Goal: Task Accomplishment & Management: Complete application form

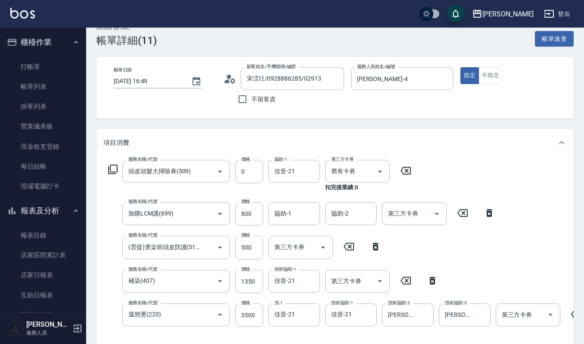
scroll to position [259, 0]
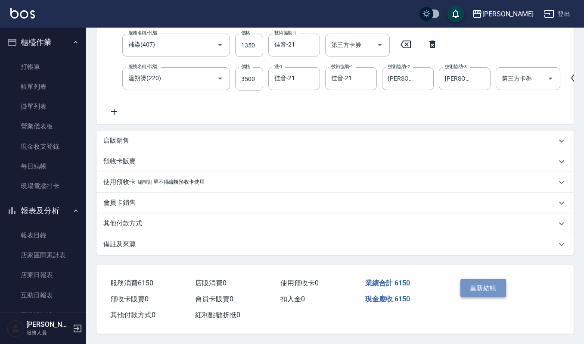
click at [481, 286] on button "重新結帳" at bounding box center [483, 288] width 46 height 18
click at [484, 288] on button "重新結帳" at bounding box center [483, 288] width 46 height 18
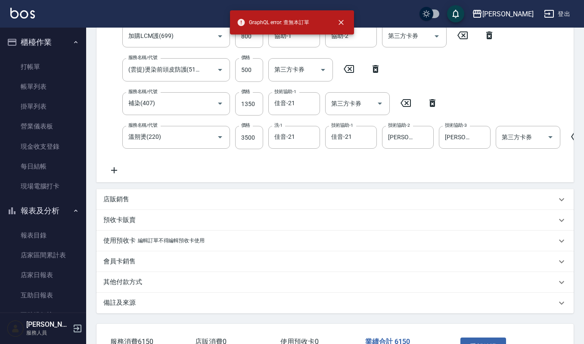
scroll to position [87, 0]
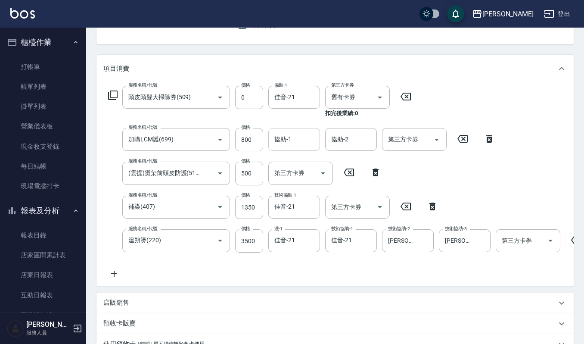
click at [295, 143] on input "協助-1" at bounding box center [294, 139] width 44 height 15
type input "佳音-21"
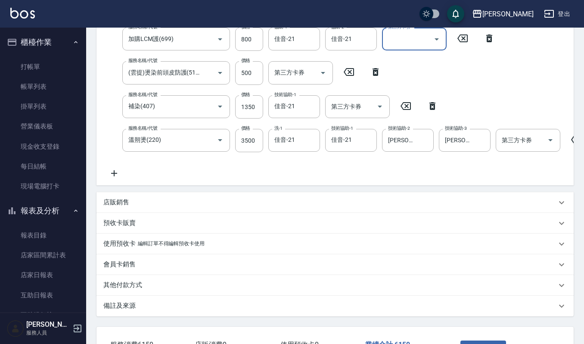
scroll to position [259, 0]
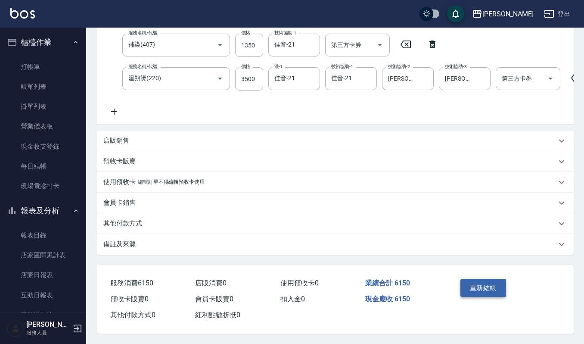
click at [479, 286] on button "重新結帳" at bounding box center [483, 288] width 46 height 18
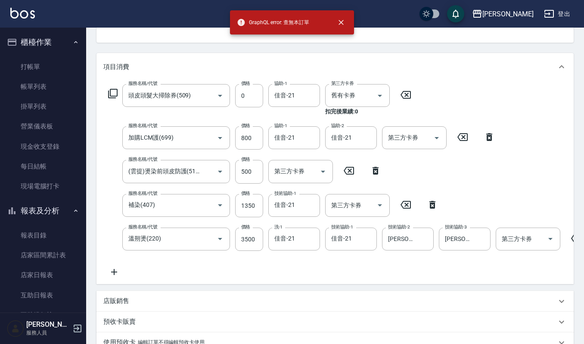
scroll to position [0, 0]
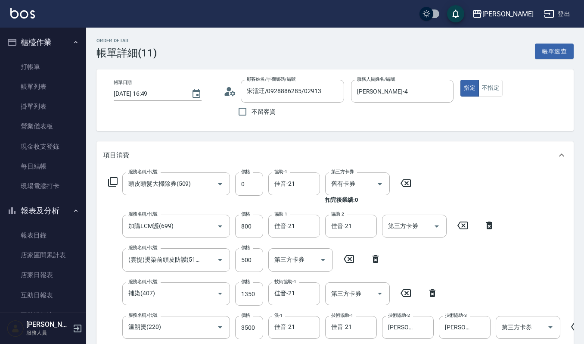
drag, startPoint x: 35, startPoint y: 80, endPoint x: 138, endPoint y: 179, distance: 142.8
click at [35, 80] on link "帳單列表" at bounding box center [42, 87] width 79 height 20
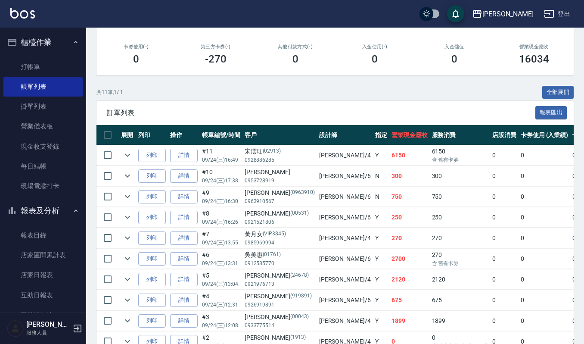
scroll to position [172, 0]
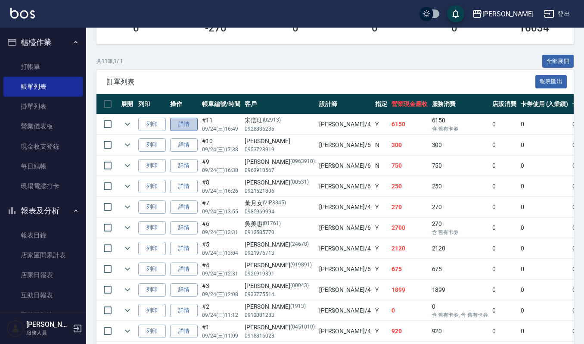
click at [182, 123] on link "詳情" at bounding box center [184, 124] width 28 height 13
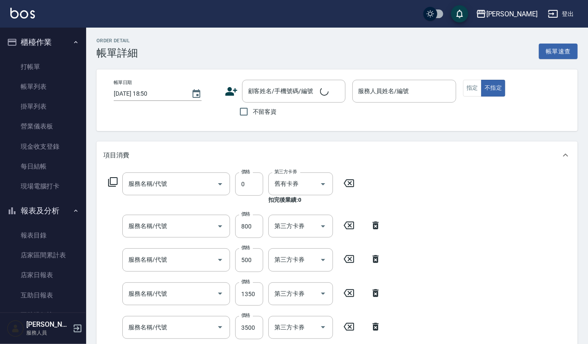
type input "[DATE] 16:49"
type input "[PERSON_NAME]-4"
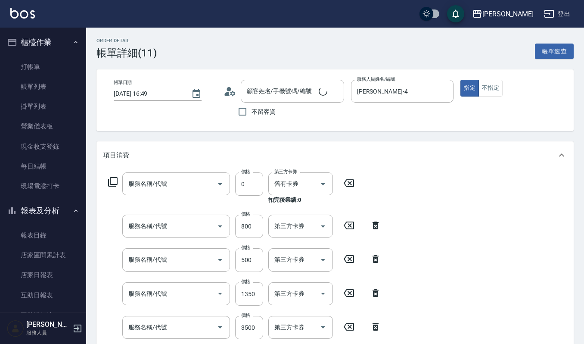
type input "宋澐玨/0928886285/02913"
type input "頭皮頭髮大掃除券(509)"
type input "(設計師自備)藍色小精靈(570)"
type input "(雲提)燙染前頭皮防護(518)"
type input "補染(407)"
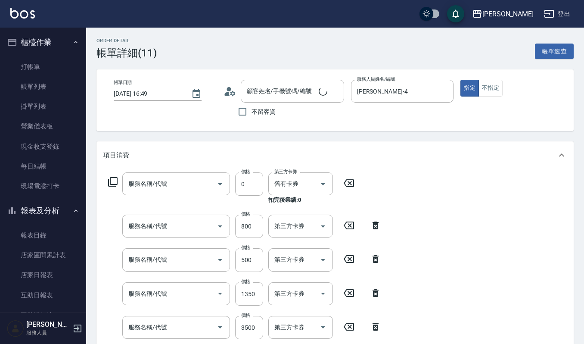
type input "溫朔燙(220)"
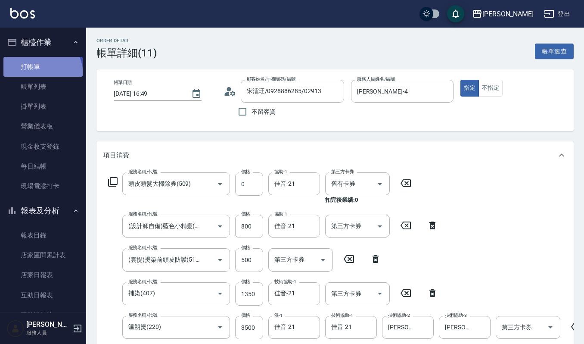
click at [35, 74] on link "打帳單" at bounding box center [42, 67] width 79 height 20
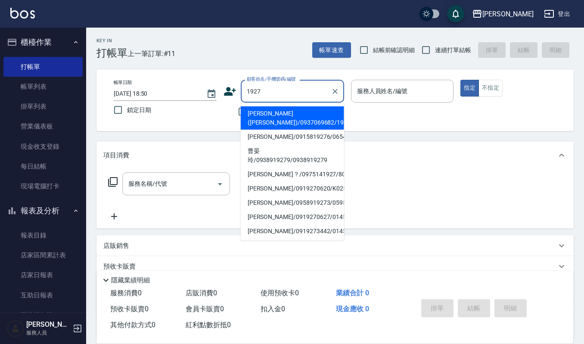
click at [300, 123] on li "[PERSON_NAME]([PERSON_NAME])/0937069682/1927" at bounding box center [292, 117] width 103 height 23
type input "[PERSON_NAME]([PERSON_NAME])/0937069682/1927"
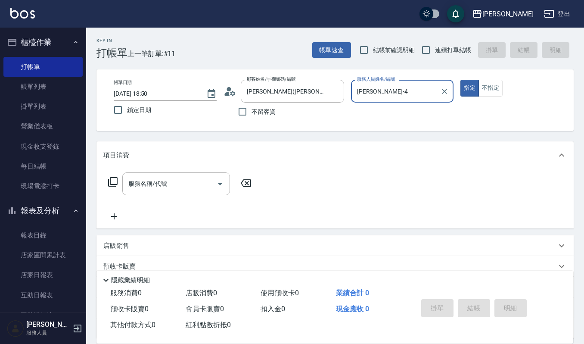
type input "[PERSON_NAME]-4"
click at [184, 169] on div "服務名稱/代號 服務名稱/代號" at bounding box center [334, 198] width 477 height 59
click at [183, 174] on div "服務名稱/代號" at bounding box center [176, 183] width 108 height 23
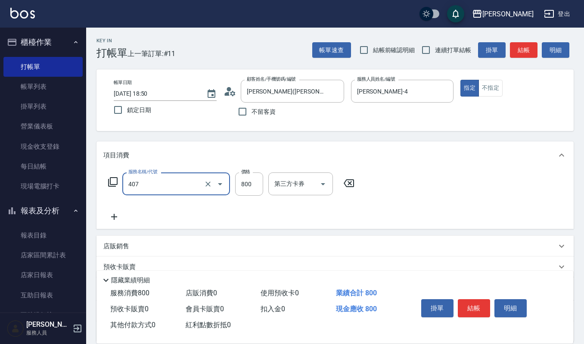
type input "補染(407)"
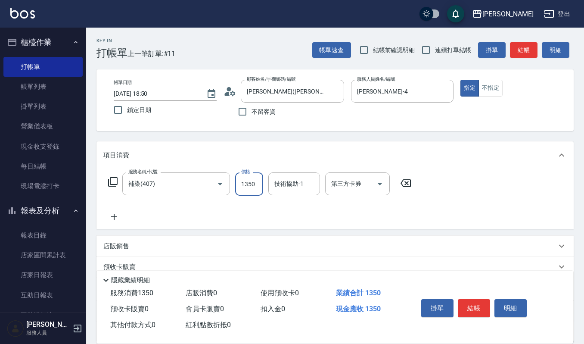
type input "1350"
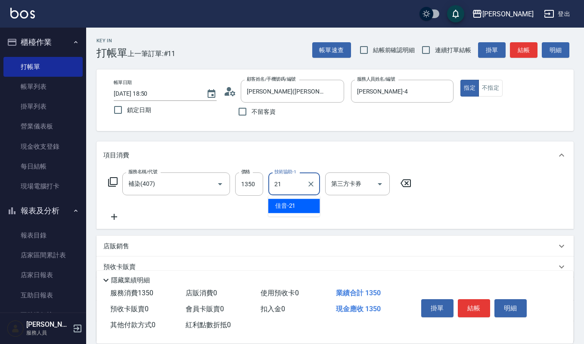
type input "佳音-21"
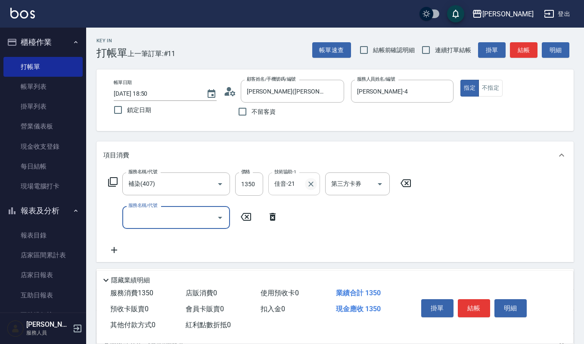
click at [314, 183] on icon "Clear" at bounding box center [310, 184] width 9 height 9
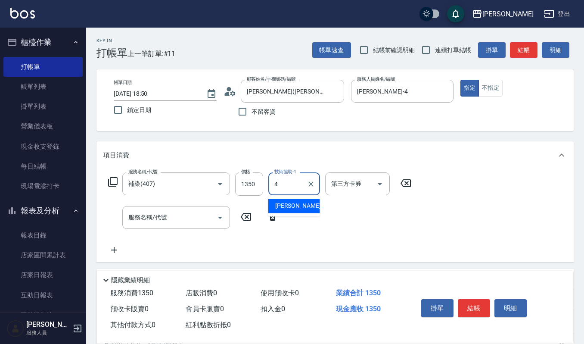
type input "[PERSON_NAME]-4"
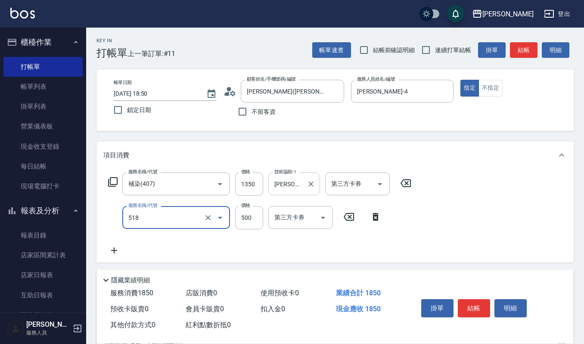
type input "(雲提)燙染前頭皮防護(518)"
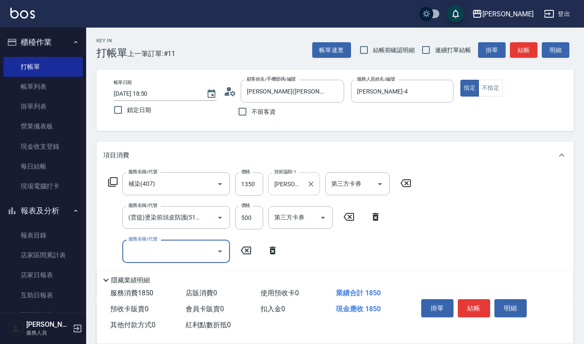
type input "2"
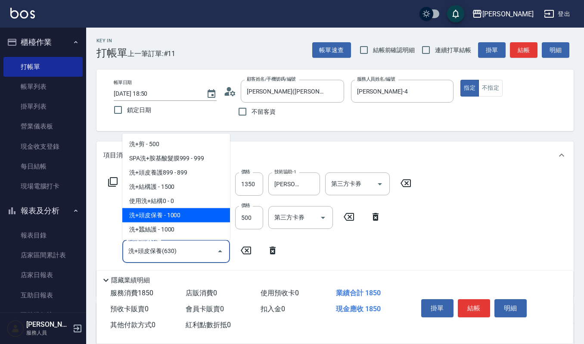
type input "."
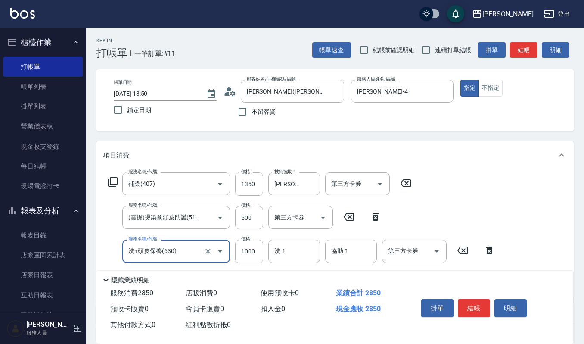
type input "洗+頭皮保養(630)"
click at [214, 249] on button "Open" at bounding box center [220, 251] width 14 height 14
click at [212, 250] on icon "Clear" at bounding box center [208, 251] width 9 height 9
type input "使用2段結構卡卷0(591)"
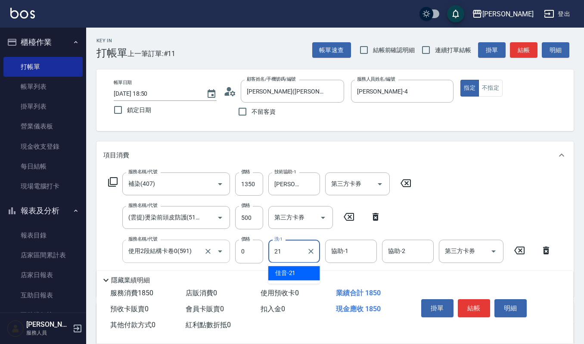
type input "佳音-21"
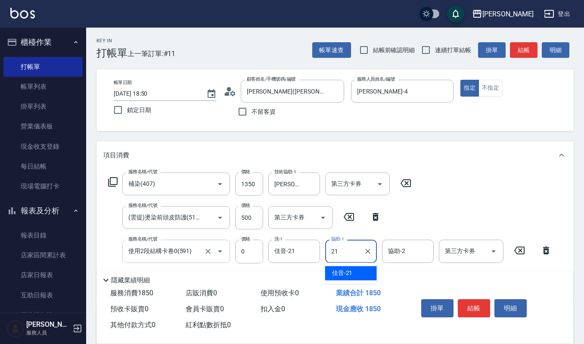
type input "佳音-21"
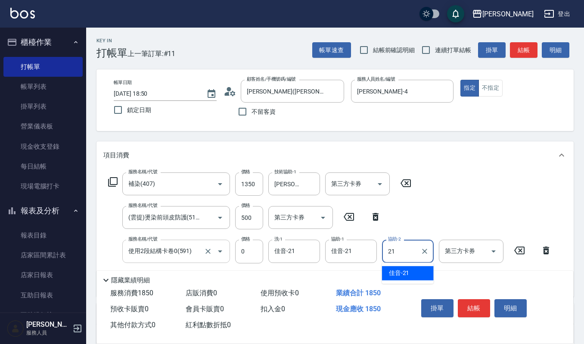
type input "佳音-21"
drag, startPoint x: 491, startPoint y: 247, endPoint x: 489, endPoint y: 251, distance: 4.4
click at [491, 247] on icon "Open" at bounding box center [493, 251] width 10 height 10
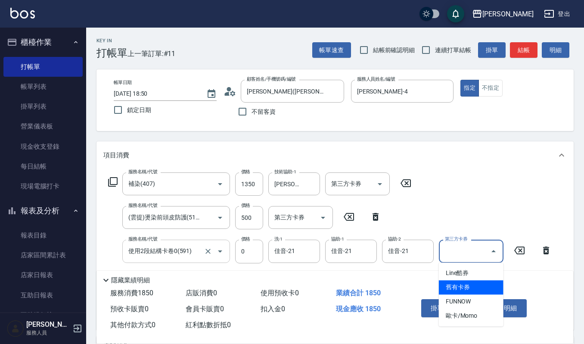
click at [462, 285] on span "舊有卡券" at bounding box center [471, 287] width 65 height 14
type input "舊有卡券"
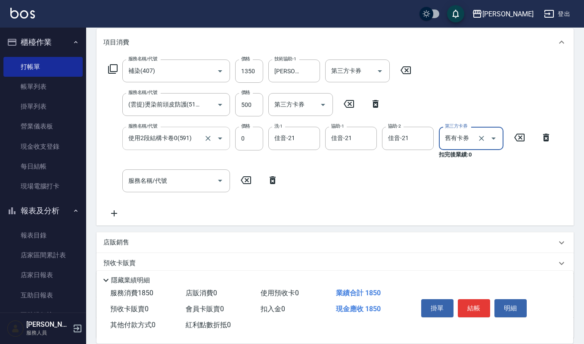
scroll to position [115, 0]
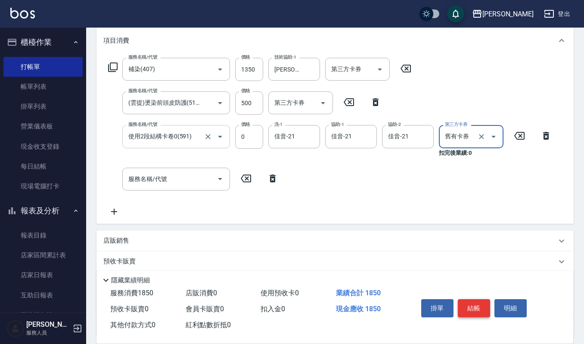
click at [478, 300] on button "結帳" at bounding box center [474, 308] width 32 height 18
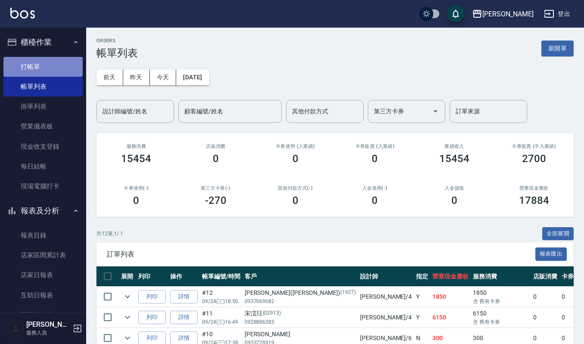
click at [55, 68] on link "打帳單" at bounding box center [42, 67] width 79 height 20
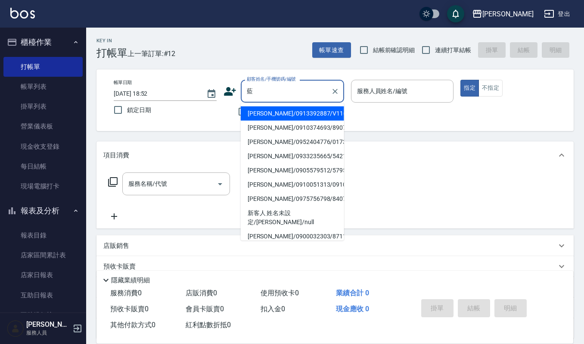
click at [258, 113] on li "[PERSON_NAME]/0913392887/V1164" at bounding box center [292, 113] width 103 height 14
type input "[PERSON_NAME]/0913392887/V1164"
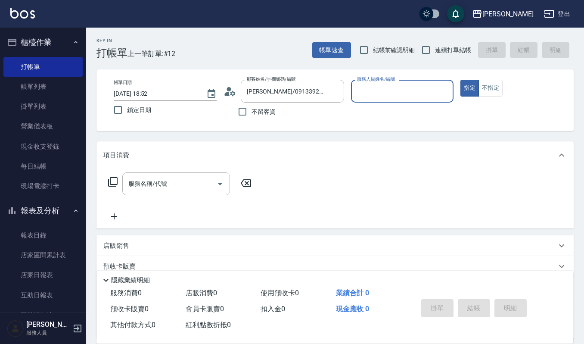
type input "[PERSON_NAME]-4"
drag, startPoint x: 170, startPoint y: 183, endPoint x: 176, endPoint y: 185, distance: 7.4
click at [171, 183] on input "服務名稱/代號" at bounding box center [169, 183] width 87 height 15
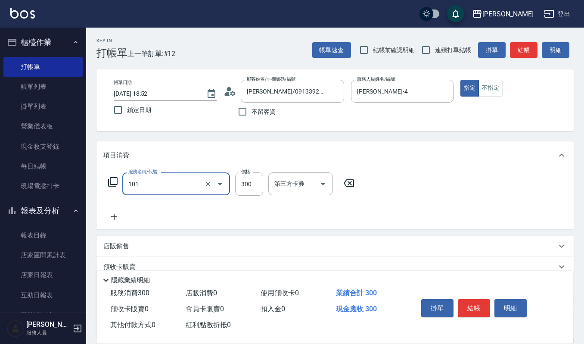
type input "一般洗髮(101)"
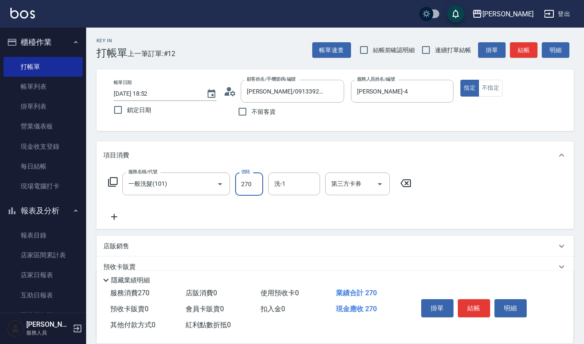
type input "270"
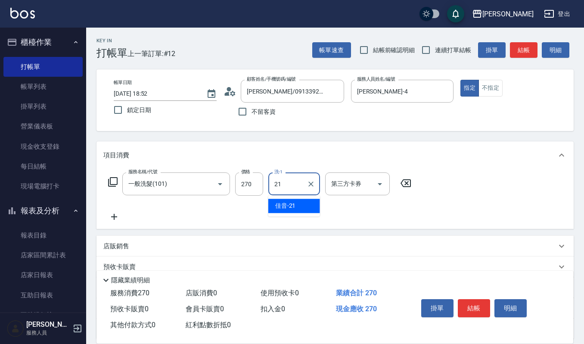
type input "佳音-21"
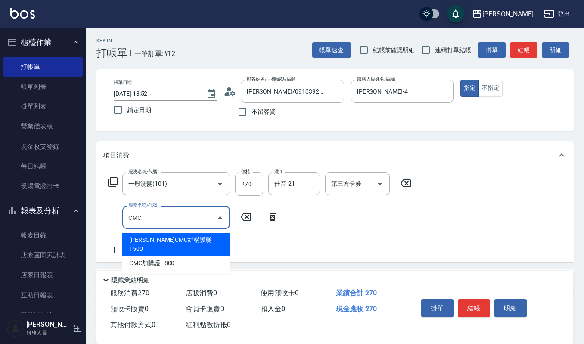
click at [172, 238] on span "[PERSON_NAME]CMC結構護髮 - 1500" at bounding box center [176, 243] width 108 height 23
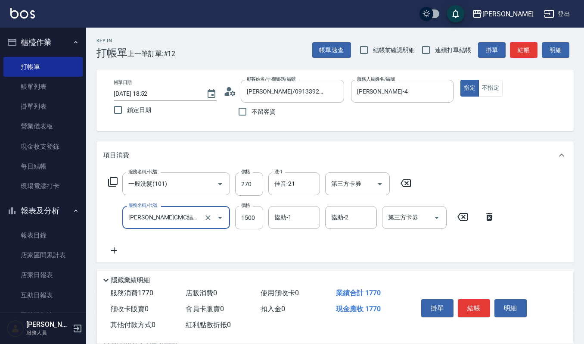
type input "[PERSON_NAME]CMC結構護髮(585)"
click at [289, 204] on div "服務名稱/代號 一般洗髮(101) 服務名稱/代號 價格 270 價格 洗-1 佳音-21 洗-1 第三方卡券 第三方卡券 服務名稱/代號 [PERSON_N…" at bounding box center [301, 213] width 396 height 83
click at [311, 171] on div "服務名稱/代號 一般洗髮(101) 服務名稱/代號 價格 270 價格 洗-1 佳音-21 洗-1 第三方卡券 第三方卡券 服務名稱/代號 [PERSON_N…" at bounding box center [334, 215] width 477 height 93
click at [309, 181] on icon "Clear" at bounding box center [310, 183] width 5 height 5
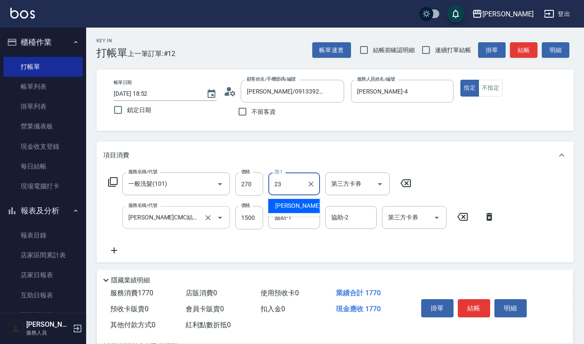
type input "[PERSON_NAME]-23"
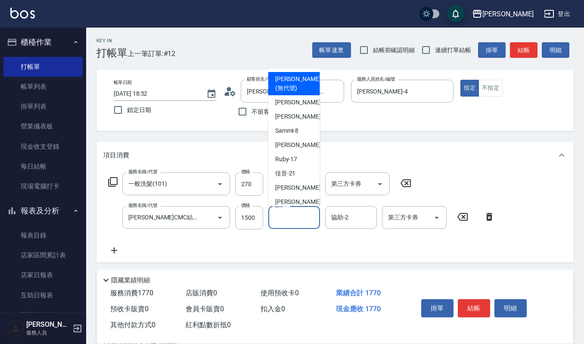
click at [298, 223] on input "協助-1" at bounding box center [294, 217] width 44 height 15
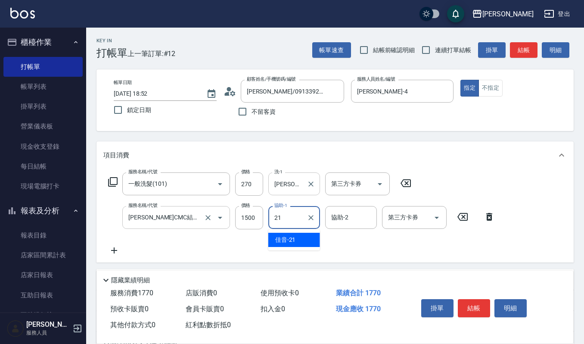
type input "佳音-21"
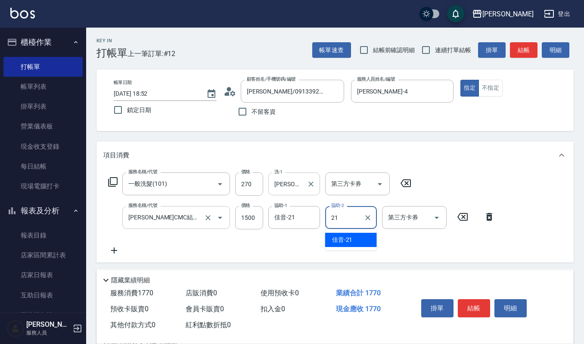
type input "佳音-21"
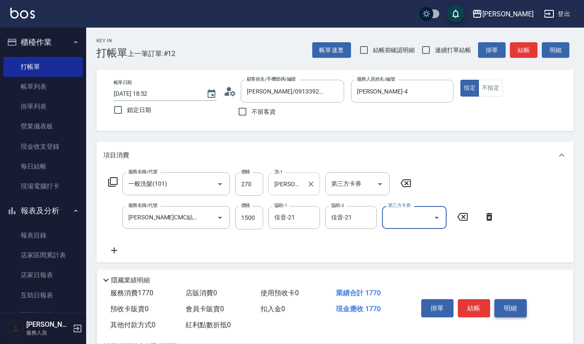
click at [512, 307] on button "明細" at bounding box center [510, 308] width 32 height 18
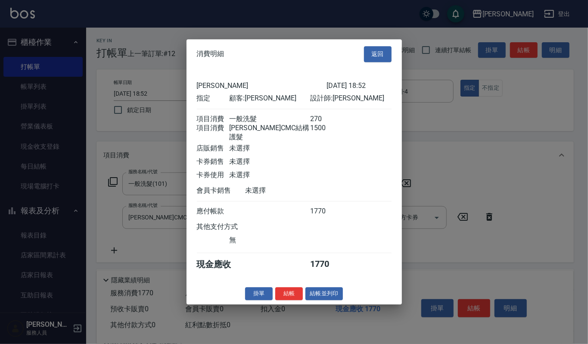
click at [328, 279] on div "上越[PERSON_NAME] [DATE] 18:52 指定 顧客: [PERSON_NAME] 設計師: [PERSON_NAME] 項目消費 一般洗髮 …" at bounding box center [293, 176] width 215 height 214
click at [325, 291] on button "結帳並列印" at bounding box center [323, 293] width 37 height 13
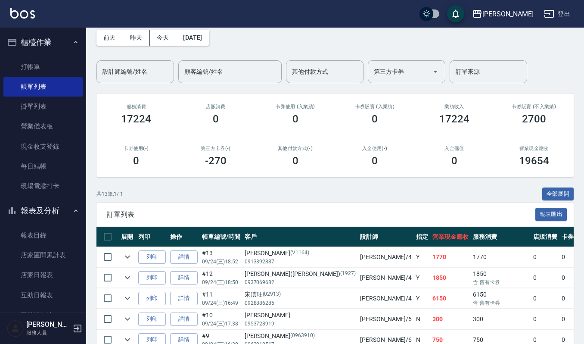
scroll to position [57, 0]
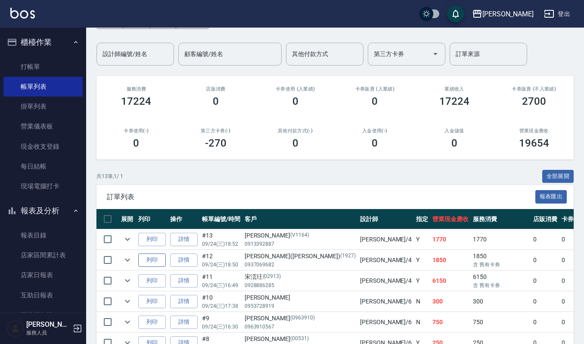
click at [146, 264] on button "列印" at bounding box center [152, 259] width 28 height 13
click at [76, 64] on link "打帳單" at bounding box center [42, 67] width 79 height 20
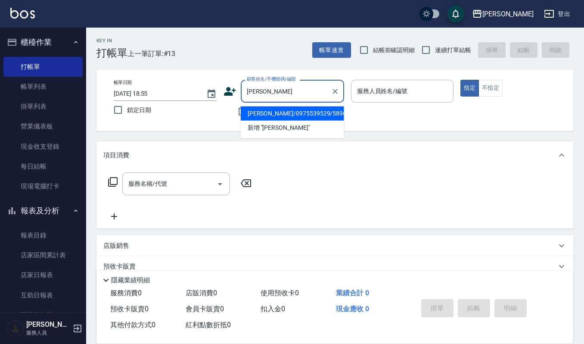
type input "[PERSON_NAME]/0975539529/5896"
type input "[PERSON_NAME]-9"
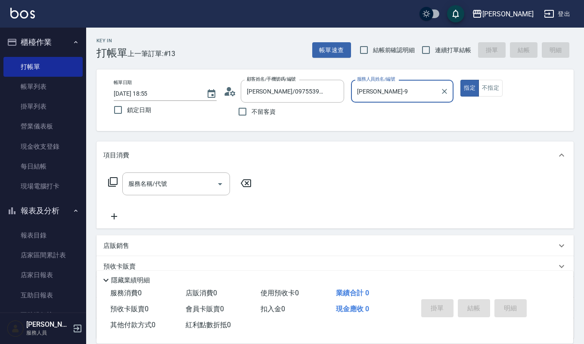
click at [460, 80] on button "指定" at bounding box center [469, 88] width 19 height 17
type button "true"
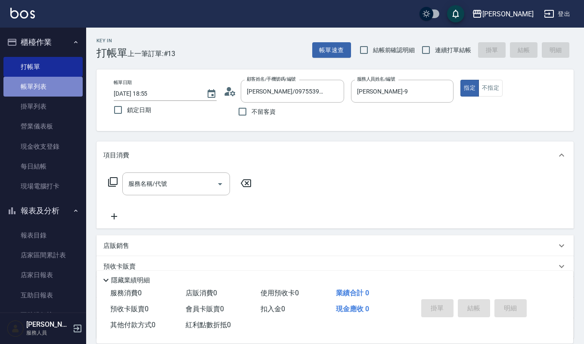
click at [53, 90] on link "帳單列表" at bounding box center [42, 87] width 79 height 20
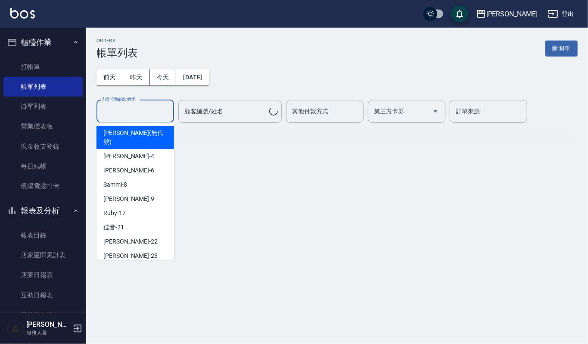
drag, startPoint x: 133, startPoint y: 113, endPoint x: 142, endPoint y: 116, distance: 9.3
click at [140, 115] on input "設計師編號/姓名" at bounding box center [135, 111] width 70 height 15
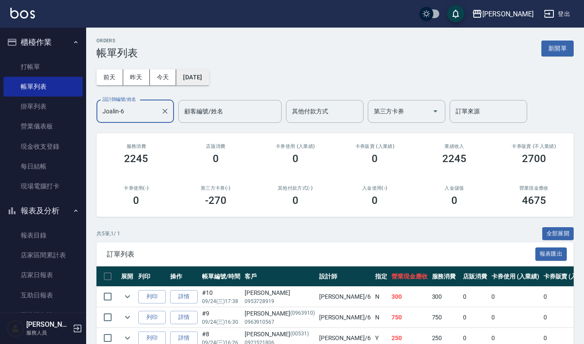
type input "Joalin-6"
click at [184, 76] on button "[DATE]" at bounding box center [192, 77] width 33 height 16
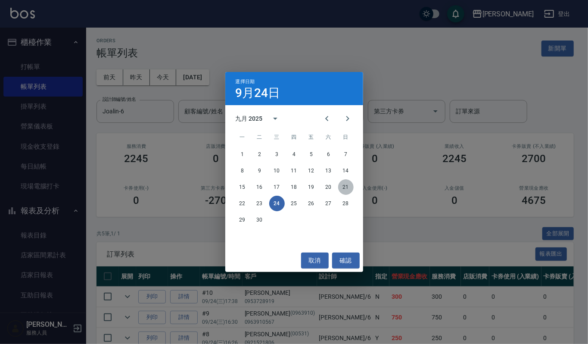
click at [343, 190] on button "21" at bounding box center [345, 186] width 15 height 15
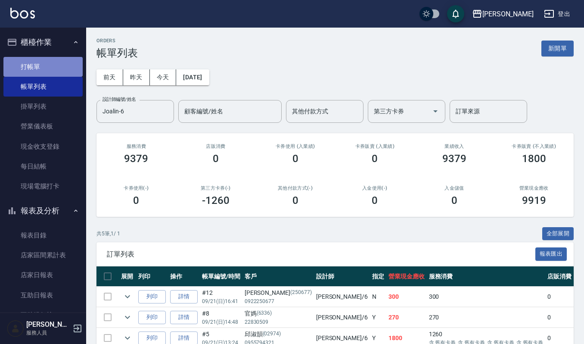
click at [47, 66] on link "打帳單" at bounding box center [42, 67] width 79 height 20
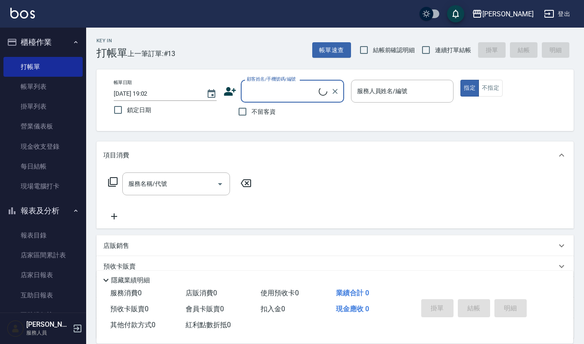
click at [279, 94] on input "顧客姓名/手機號碼/編號" at bounding box center [282, 91] width 74 height 15
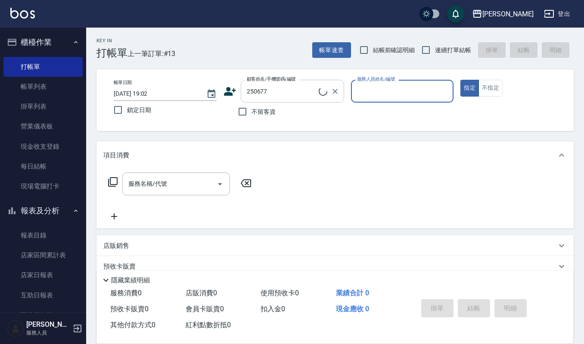
type input "[PERSON_NAME]/0922250677/250677"
type input "Joalin-6"
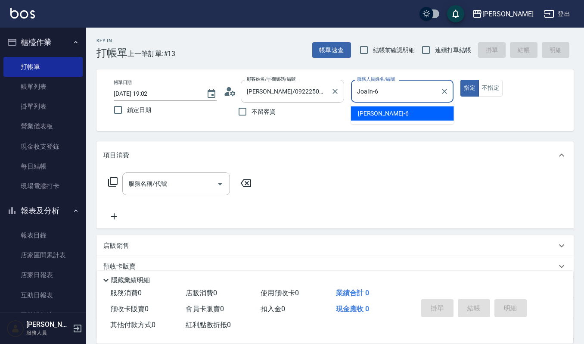
type button "true"
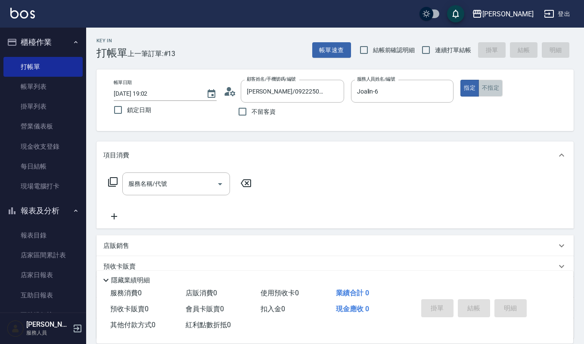
click at [498, 81] on button "不指定" at bounding box center [490, 88] width 24 height 17
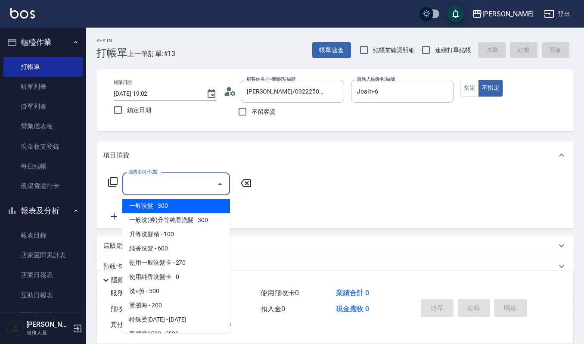
click at [197, 183] on input "服務名稱/代號" at bounding box center [169, 183] width 87 height 15
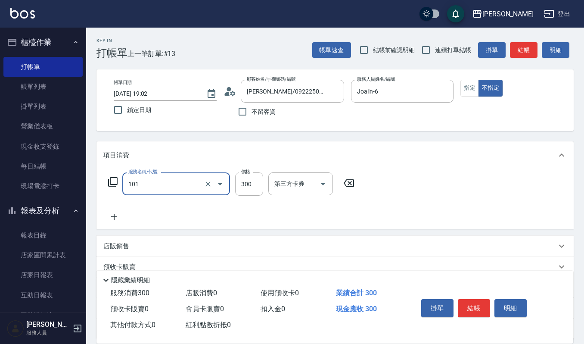
type input "一般洗髮(101)"
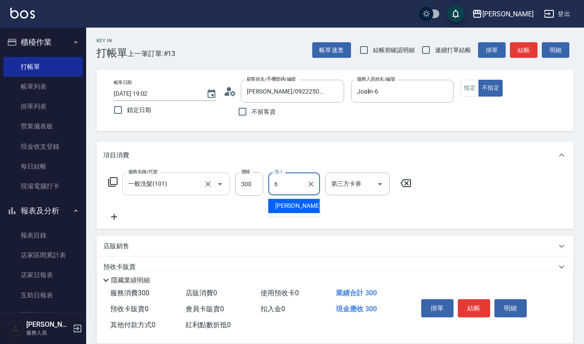
type input "Joalin-6"
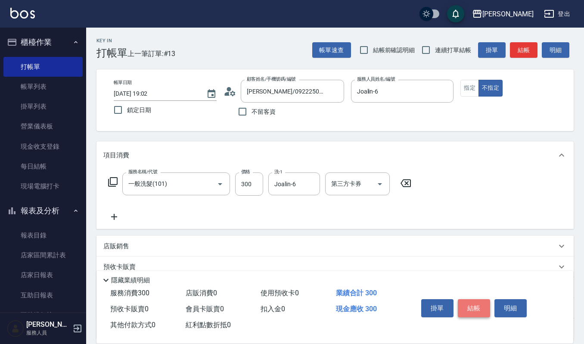
click at [471, 309] on button "結帳" at bounding box center [474, 308] width 32 height 18
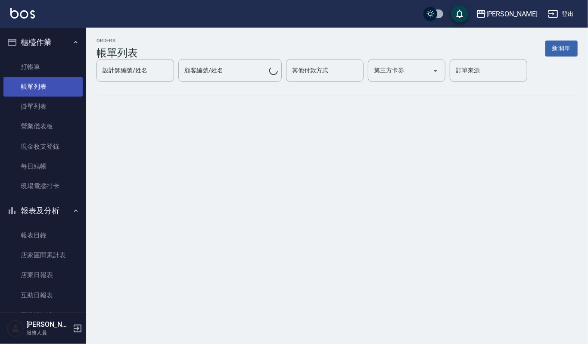
click at [33, 91] on link "帳單列表" at bounding box center [42, 87] width 79 height 20
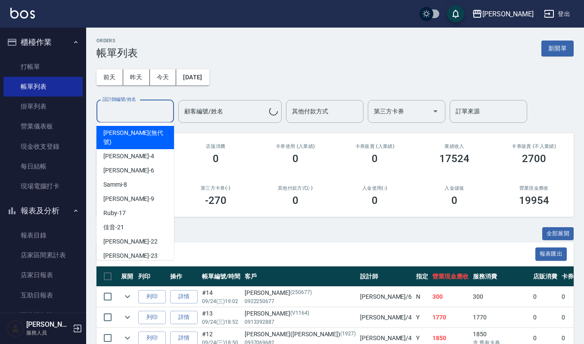
click at [133, 116] on input "設計師編號/姓名" at bounding box center [135, 111] width 70 height 15
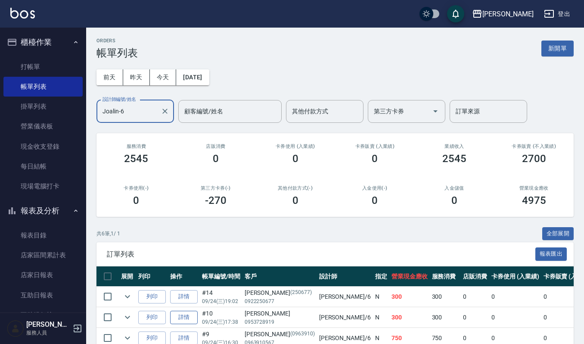
type input "Joalin-6"
click at [186, 319] on link "詳情" at bounding box center [184, 316] width 28 height 13
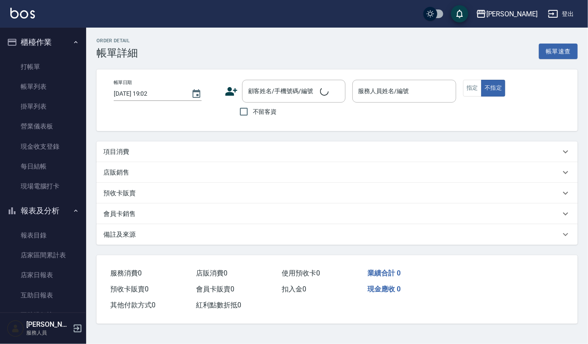
type input "[DATE] 17:38"
type input "Joalin-6"
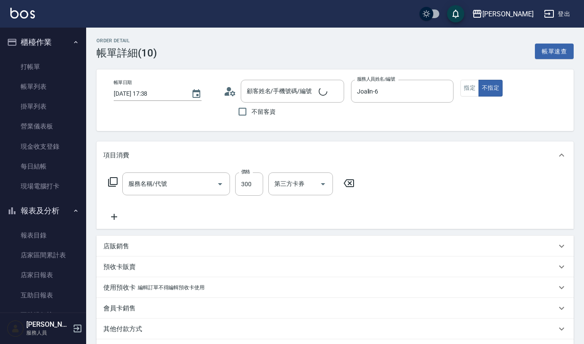
type input "[PERSON_NAME]/0953728919/"
type input "一般洗髮(101)"
click at [467, 89] on button "指定" at bounding box center [469, 88] width 19 height 17
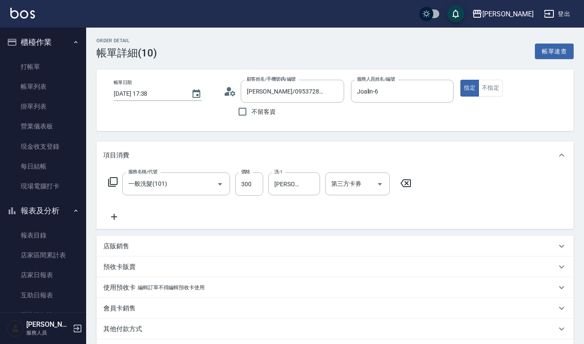
scroll to position [107, 0]
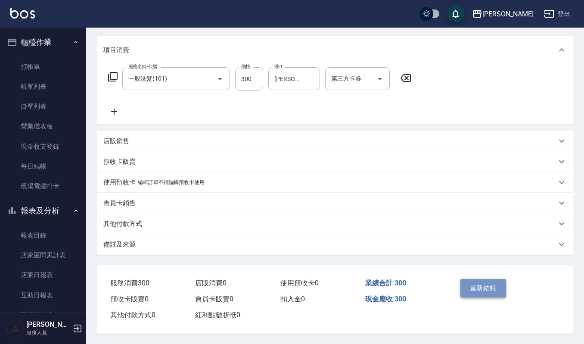
click at [491, 286] on button "重新結帳" at bounding box center [483, 288] width 46 height 18
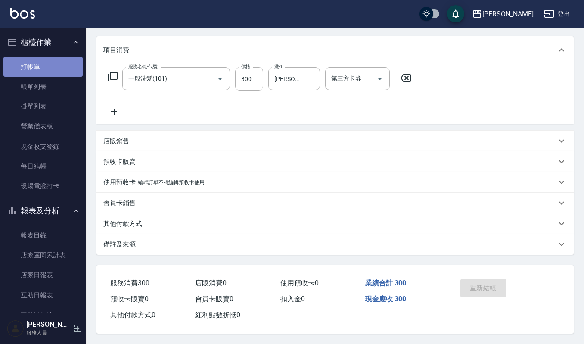
click at [58, 64] on link "打帳單" at bounding box center [42, 67] width 79 height 20
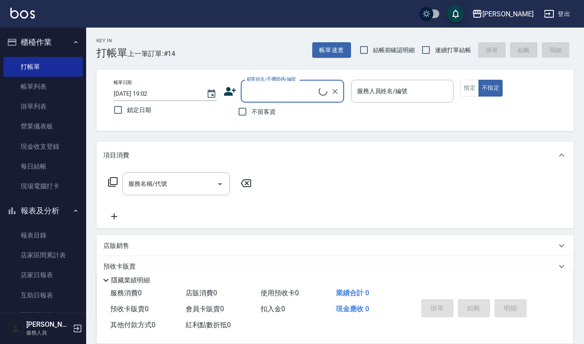
click at [263, 94] on input "顧客姓名/手機號碼/編號" at bounding box center [282, 91] width 74 height 15
type input "元"
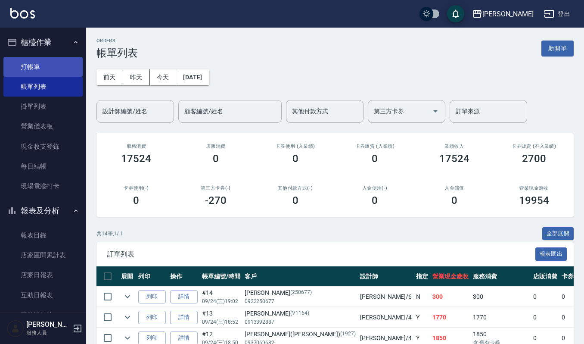
click at [49, 66] on link "打帳單" at bounding box center [42, 67] width 79 height 20
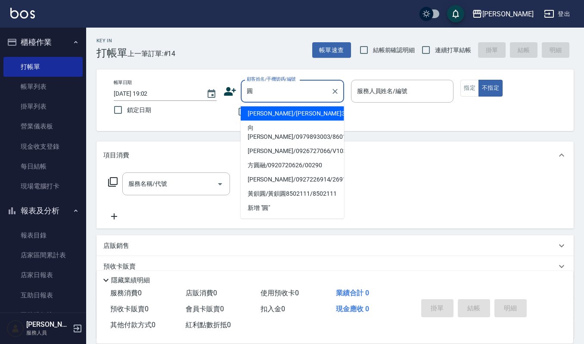
click at [277, 109] on li "[PERSON_NAME]/[PERSON_NAME]3357/3357" at bounding box center [292, 113] width 103 height 14
type input "[PERSON_NAME]/[PERSON_NAME]3357/3357"
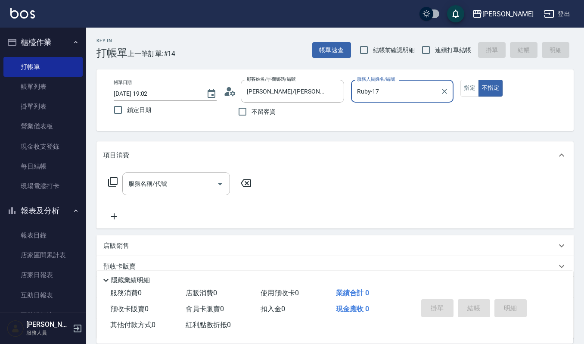
type input "Ruby-17"
click at [445, 93] on icon "Clear" at bounding box center [444, 91] width 9 height 9
type input "Joalin-6"
type button "false"
click at [464, 83] on button "指定" at bounding box center [469, 88] width 19 height 17
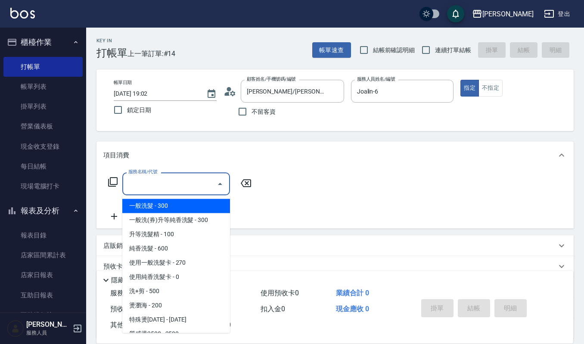
click at [157, 186] on input "服務名稱/代號" at bounding box center [169, 183] width 87 height 15
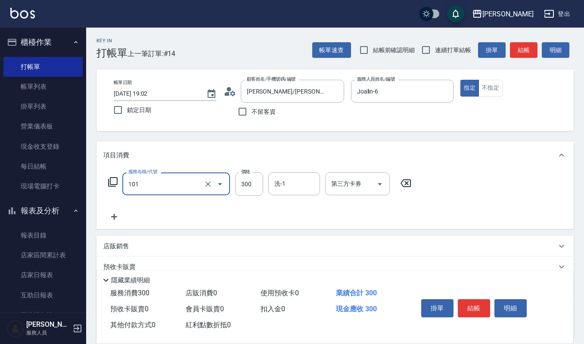
type input "一般洗髮(101)"
type input "270"
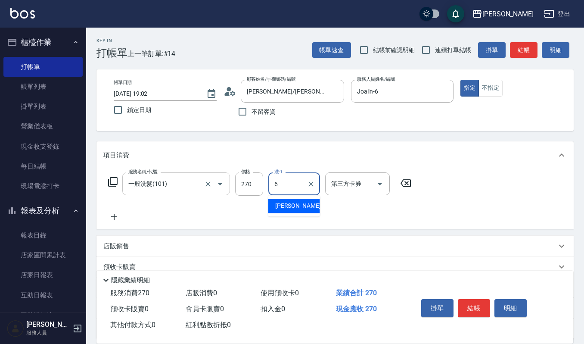
type input "Joalin-6"
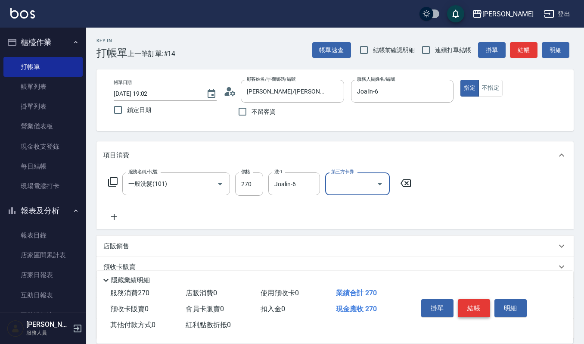
click at [475, 307] on button "結帳" at bounding box center [474, 308] width 32 height 18
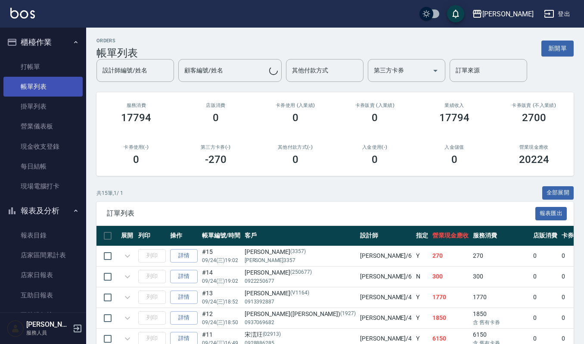
click at [49, 88] on link "帳單列表" at bounding box center [42, 87] width 79 height 20
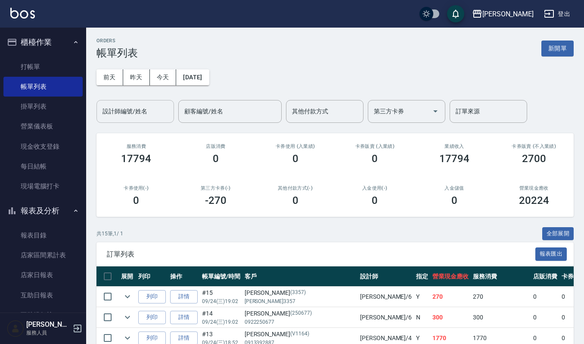
click at [137, 111] on input "設計師編號/姓名" at bounding box center [135, 111] width 70 height 15
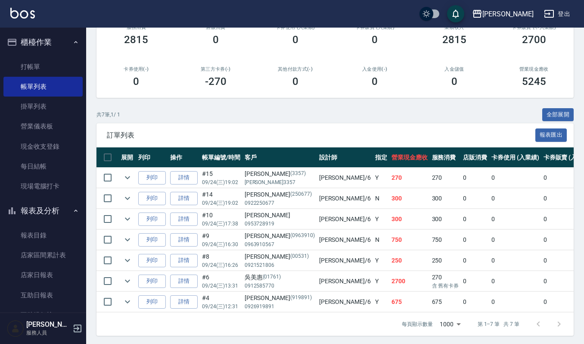
scroll to position [131, 0]
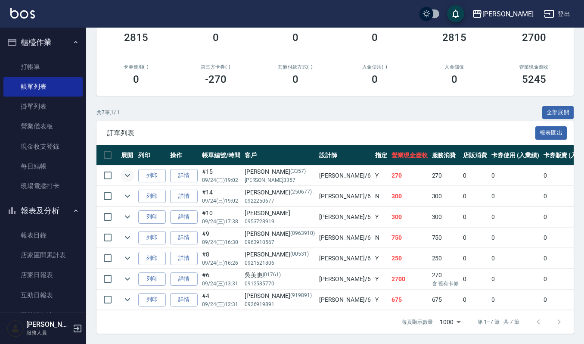
type input "Joalin-6"
click at [130, 170] on icon "expand row" at bounding box center [127, 175] width 10 height 10
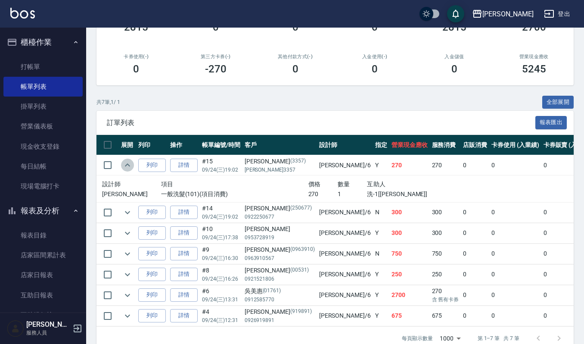
click at [130, 164] on icon "expand row" at bounding box center [127, 165] width 10 height 10
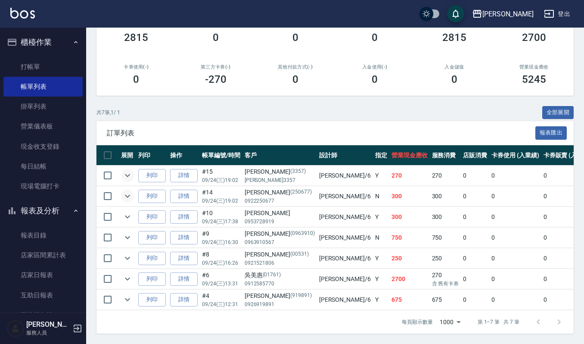
click at [128, 195] on icon "expand row" at bounding box center [127, 196] width 5 height 3
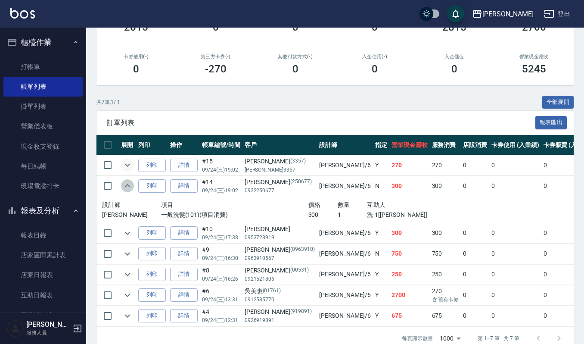
click at [128, 186] on icon "expand row" at bounding box center [127, 185] width 10 height 10
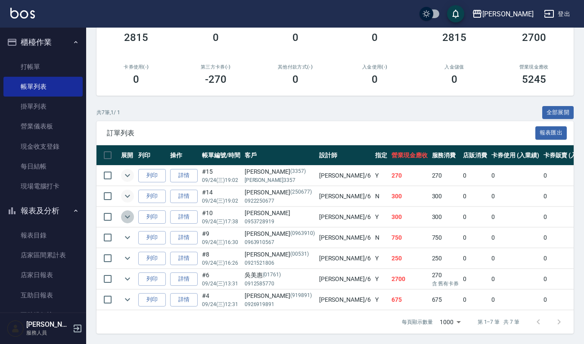
click at [130, 212] on button "expand row" at bounding box center [127, 216] width 13 height 13
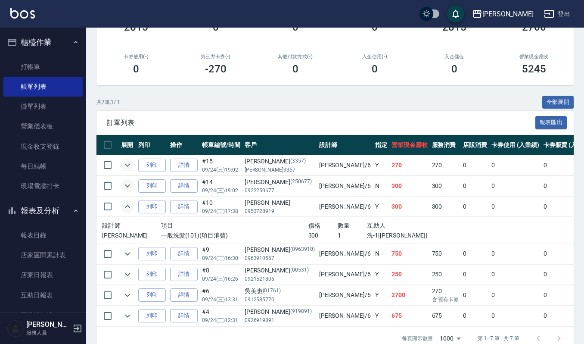
click at [130, 212] on button "expand row" at bounding box center [127, 206] width 13 height 13
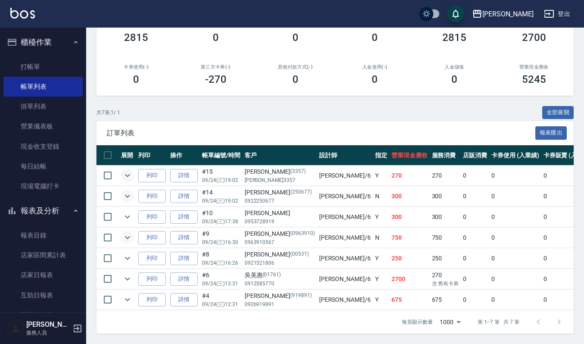
click at [128, 232] on icon "expand row" at bounding box center [127, 237] width 10 height 10
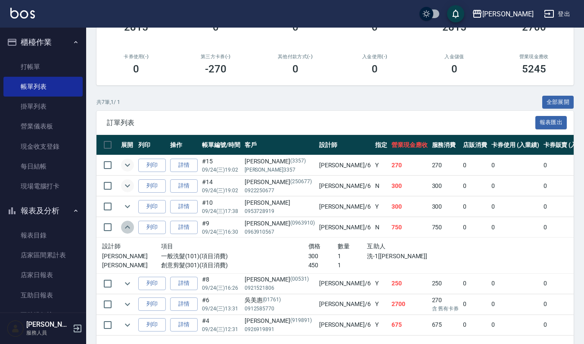
click at [128, 226] on icon "expand row" at bounding box center [127, 227] width 10 height 10
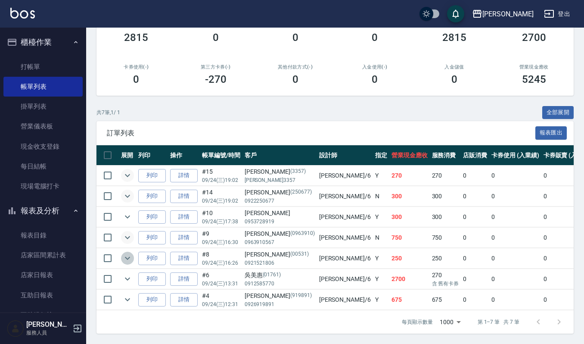
click at [124, 253] on icon "expand row" at bounding box center [127, 258] width 10 height 10
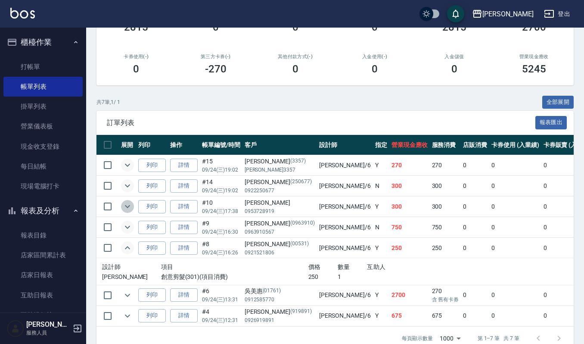
click at [126, 206] on icon "expand row" at bounding box center [127, 206] width 5 height 3
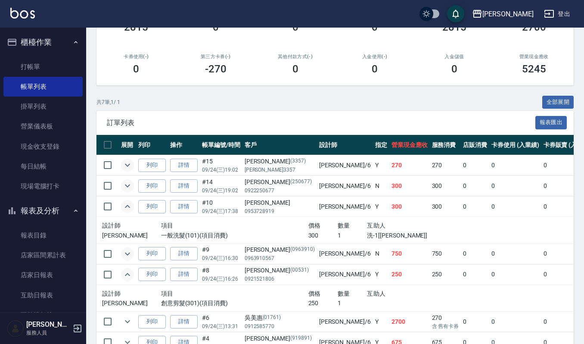
click at [126, 206] on icon "expand row" at bounding box center [127, 206] width 10 height 10
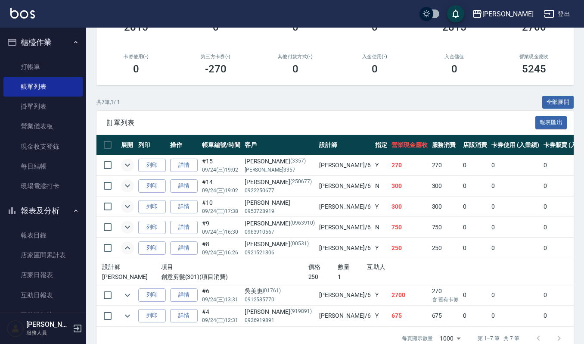
click at [131, 249] on icon "expand row" at bounding box center [127, 247] width 10 height 10
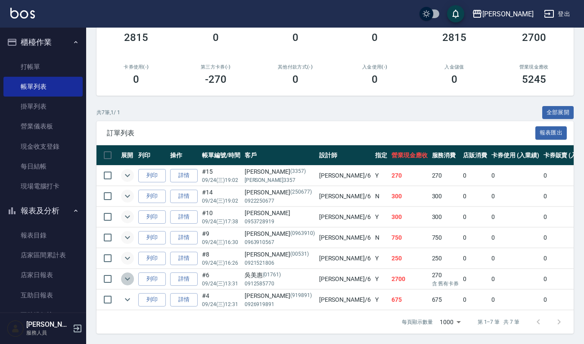
click at [129, 274] on icon "expand row" at bounding box center [127, 278] width 10 height 10
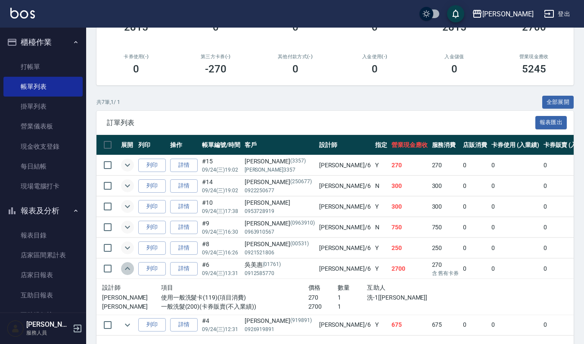
click at [127, 267] on icon "expand row" at bounding box center [127, 268] width 10 height 10
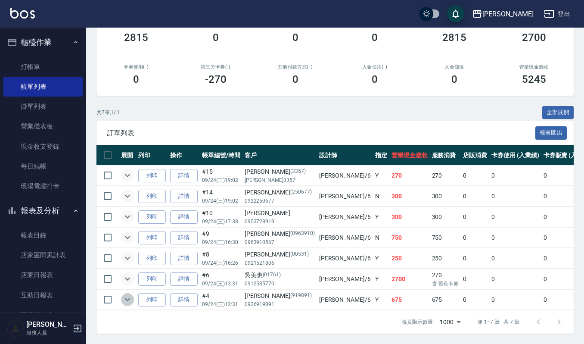
click at [128, 294] on icon "expand row" at bounding box center [127, 299] width 10 height 10
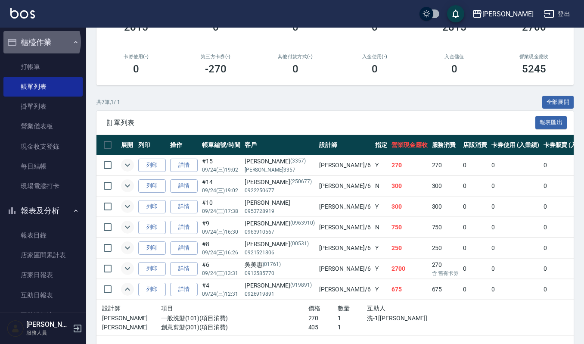
click at [40, 42] on button "櫃檯作業" at bounding box center [42, 42] width 79 height 22
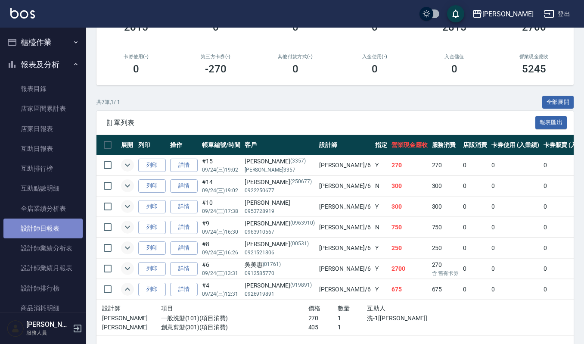
click at [54, 227] on link "設計師日報表" at bounding box center [42, 228] width 79 height 20
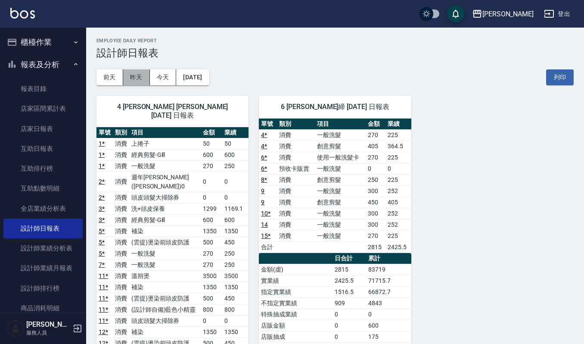
click at [138, 80] on button "昨天" at bounding box center [136, 77] width 27 height 16
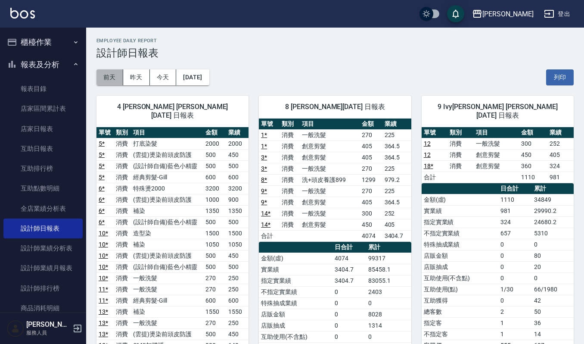
click at [111, 80] on button "前天" at bounding box center [109, 77] width 27 height 16
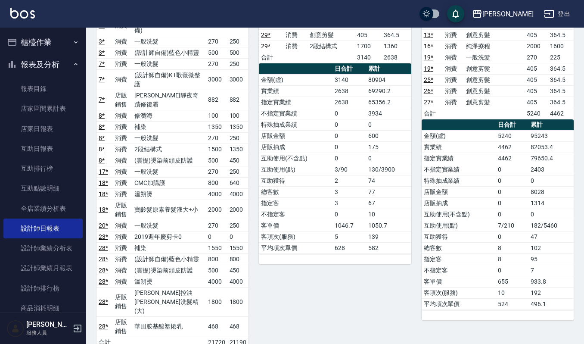
scroll to position [87, 0]
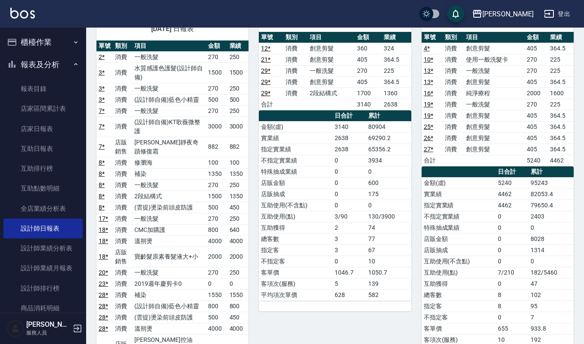
click at [55, 42] on button "櫃檯作業" at bounding box center [42, 42] width 79 height 22
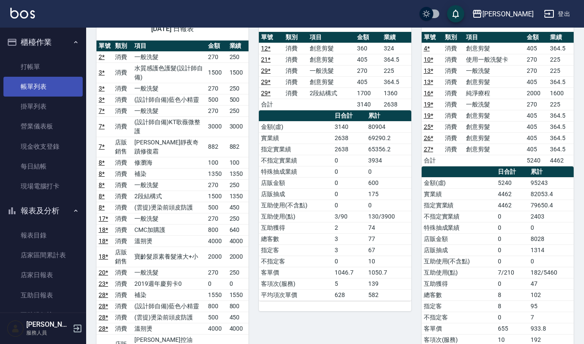
click at [53, 86] on link "帳單列表" at bounding box center [42, 87] width 79 height 20
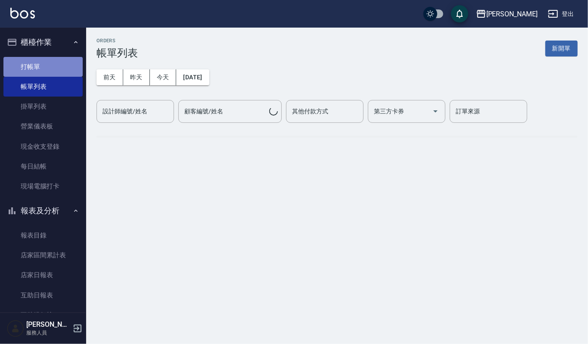
click at [51, 59] on link "打帳單" at bounding box center [42, 67] width 79 height 20
